Goal: Share content: Share content

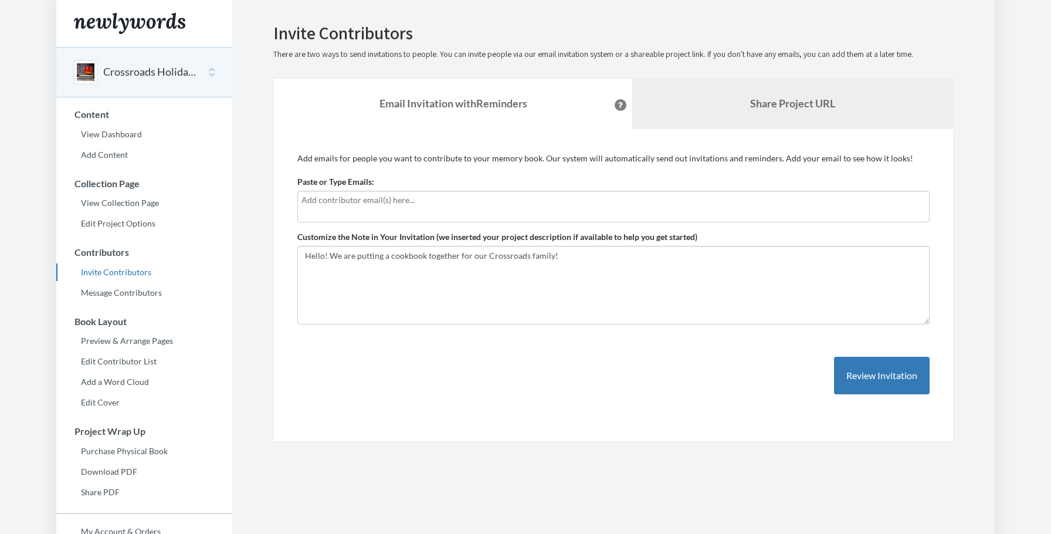
click at [750, 80] on link "Share Project URL" at bounding box center [792, 104] width 321 height 50
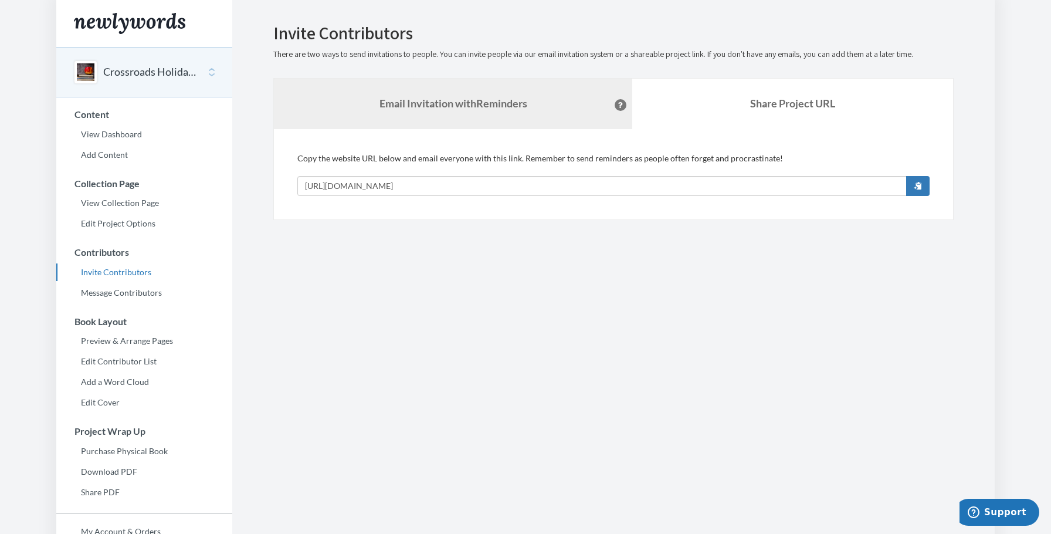
click at [527, 111] on link "Email Invitation with Reminders" at bounding box center [453, 104] width 358 height 50
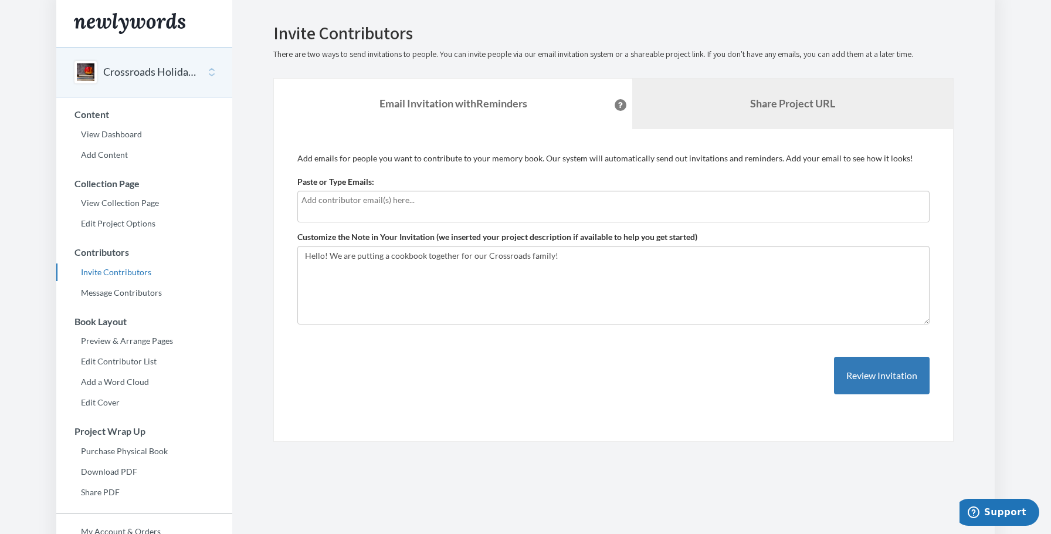
click at [810, 107] on b "Share Project URL" at bounding box center [792, 103] width 85 height 13
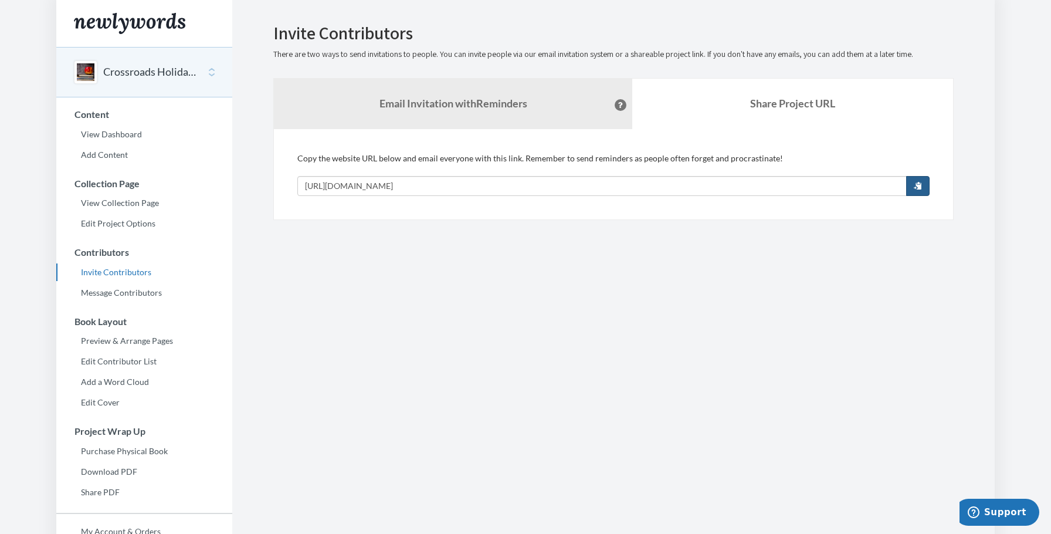
click at [916, 185] on span "button" at bounding box center [918, 185] width 8 height 8
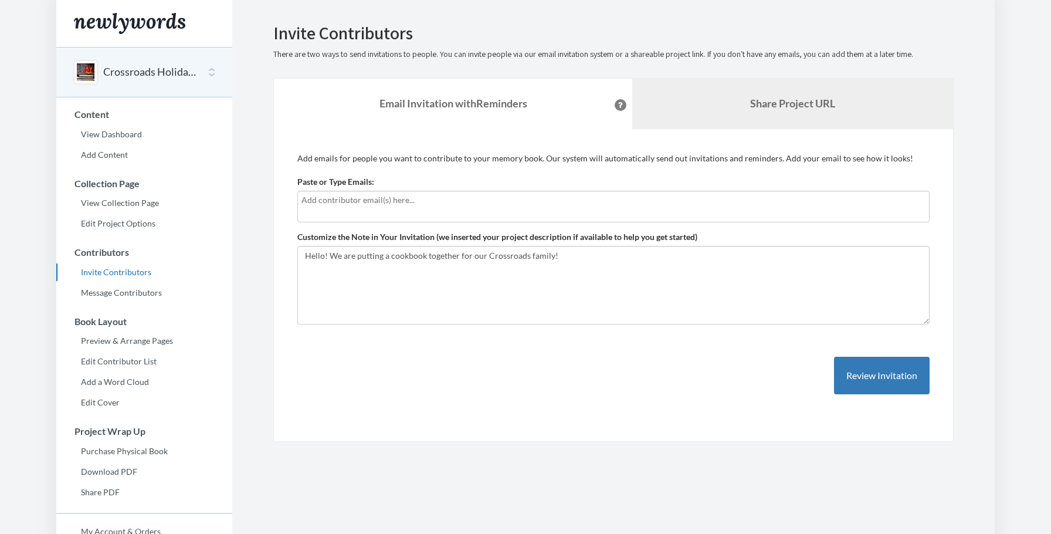
click at [803, 97] on b "Share Project URL" at bounding box center [792, 103] width 85 height 13
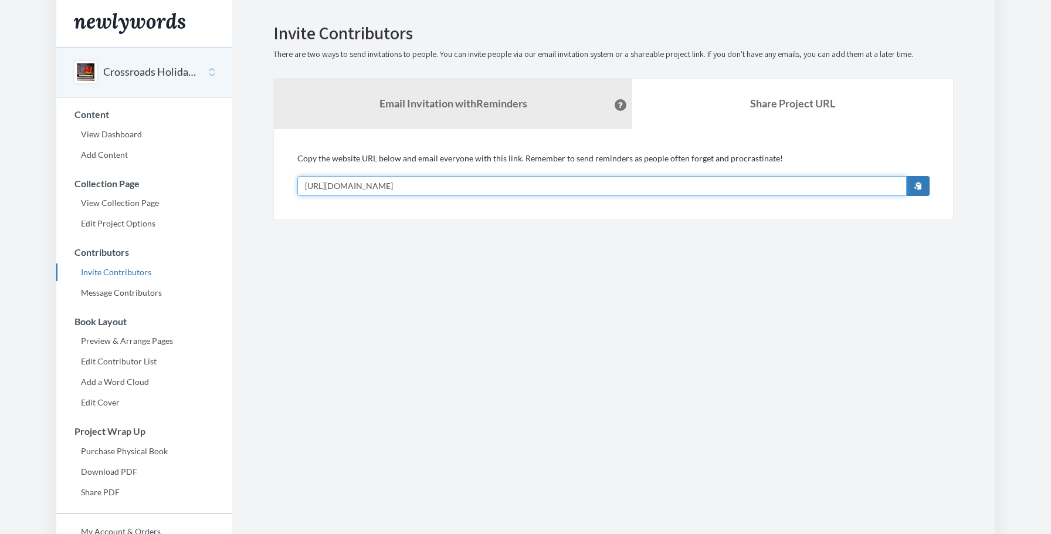
click at [579, 185] on input "[URL][DOMAIN_NAME]" at bounding box center [602, 186] width 610 height 20
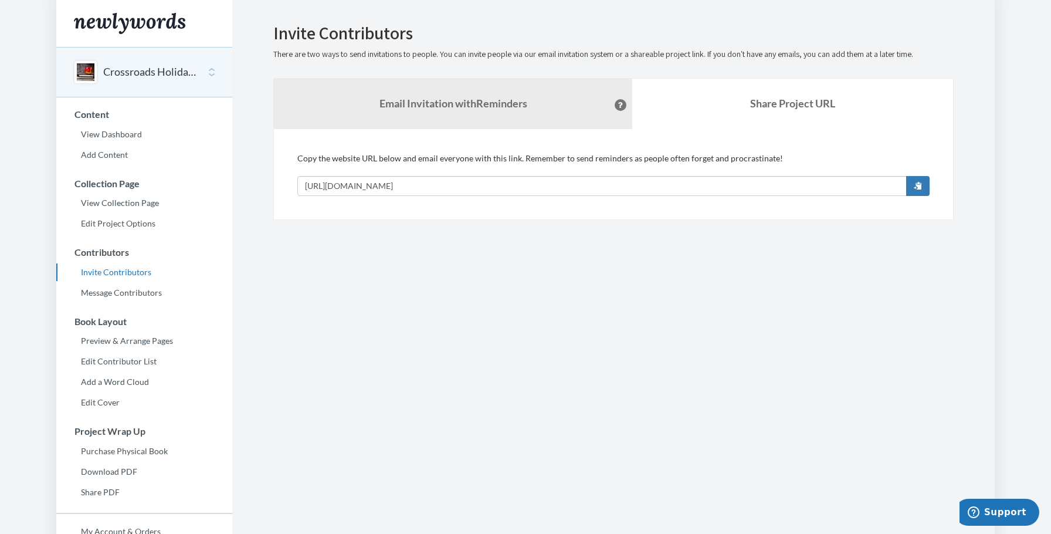
click at [471, 258] on section "Emails have been sent! Invite Contributors There are two ways to send invitatio…" at bounding box center [613, 321] width 763 height 642
click at [117, 134] on link "View Dashboard" at bounding box center [144, 135] width 176 height 18
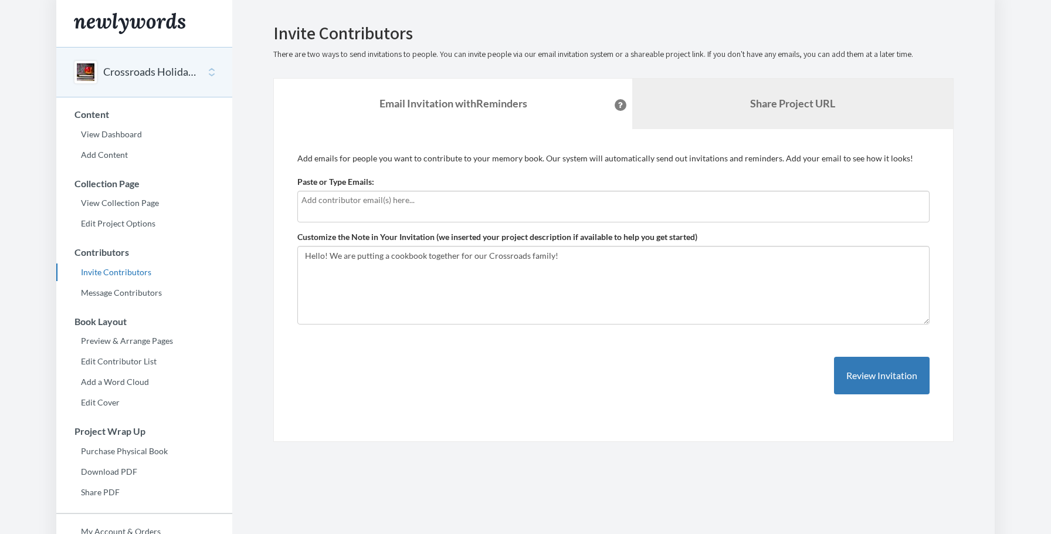
click at [768, 113] on link "Share Project URL" at bounding box center [792, 104] width 321 height 50
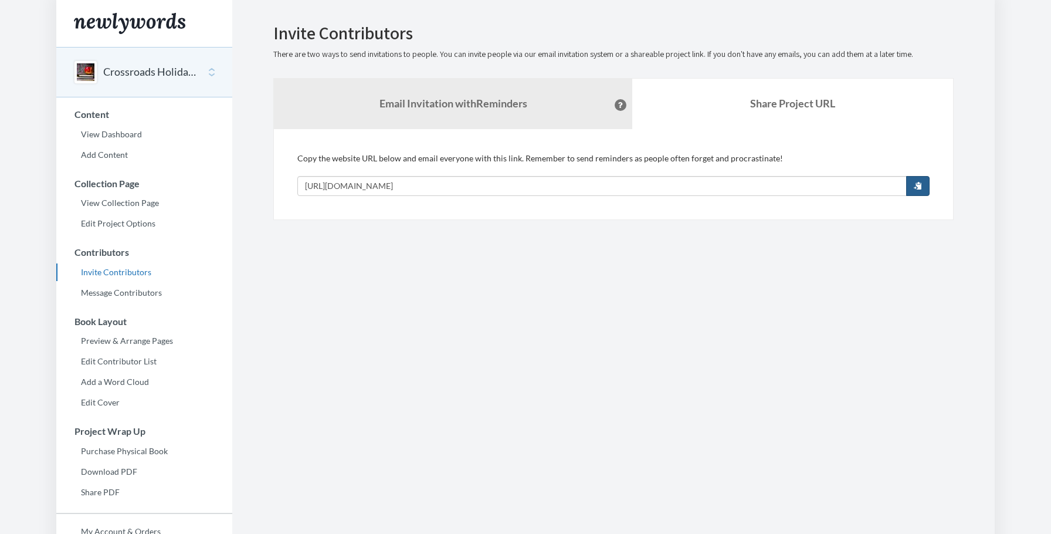
click at [915, 184] on span "button" at bounding box center [918, 185] width 8 height 8
click at [575, 32] on h2 "Invite Contributors" at bounding box center [613, 32] width 681 height 19
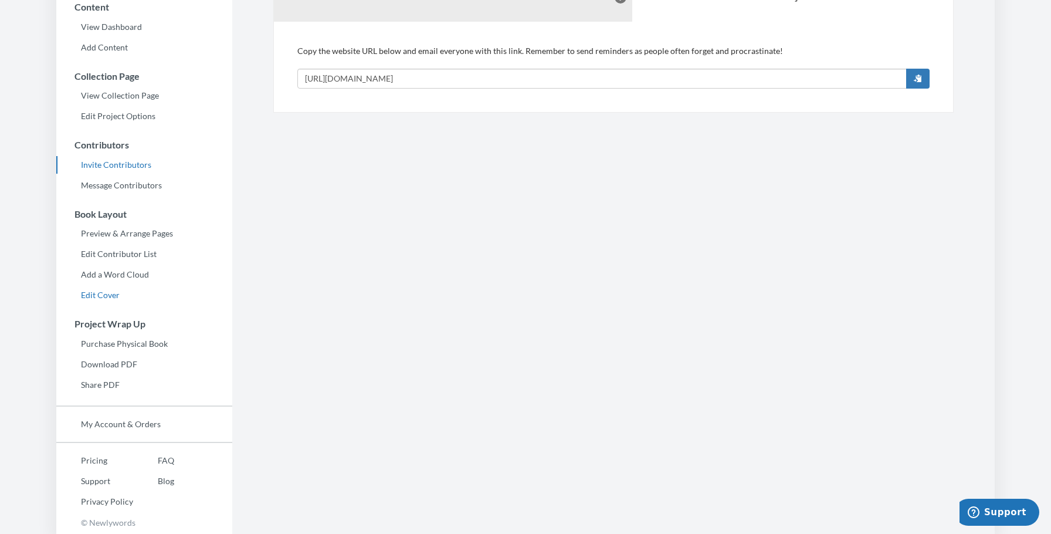
scroll to position [106, 0]
click at [104, 459] on link "Pricing" at bounding box center [94, 462] width 77 height 18
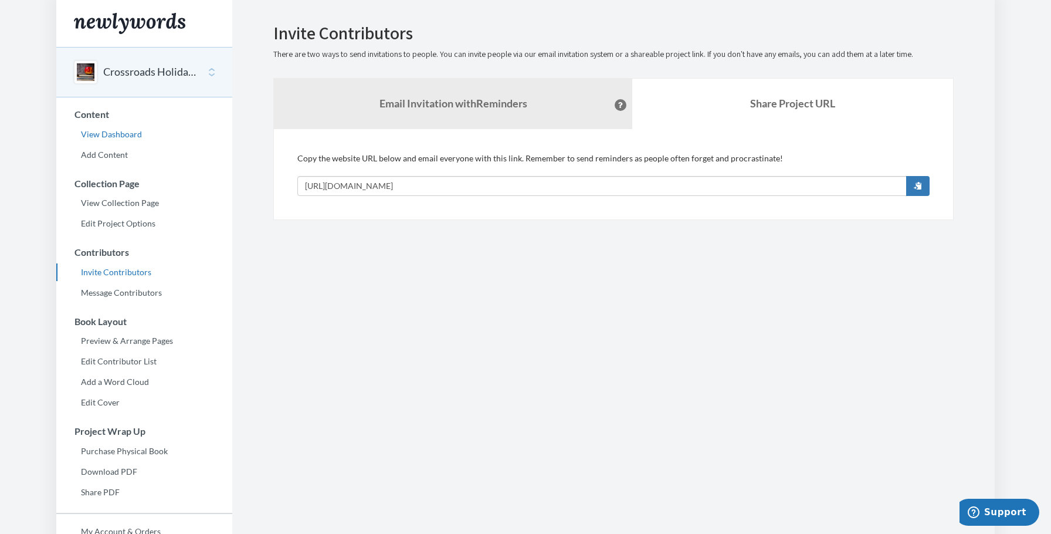
click at [113, 138] on link "View Dashboard" at bounding box center [144, 135] width 176 height 18
